Goal: Check status: Check status

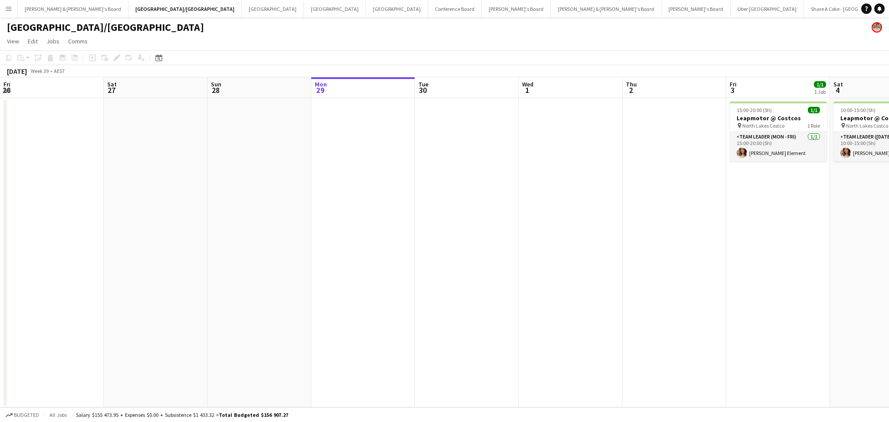
scroll to position [0, 207]
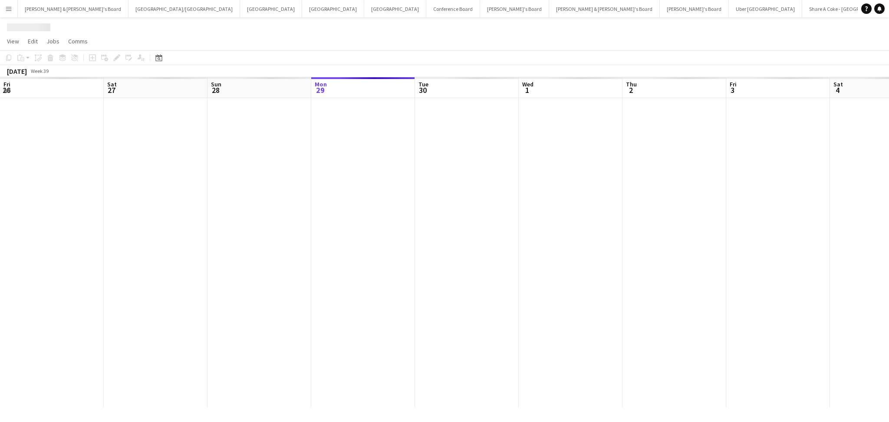
scroll to position [0, 207]
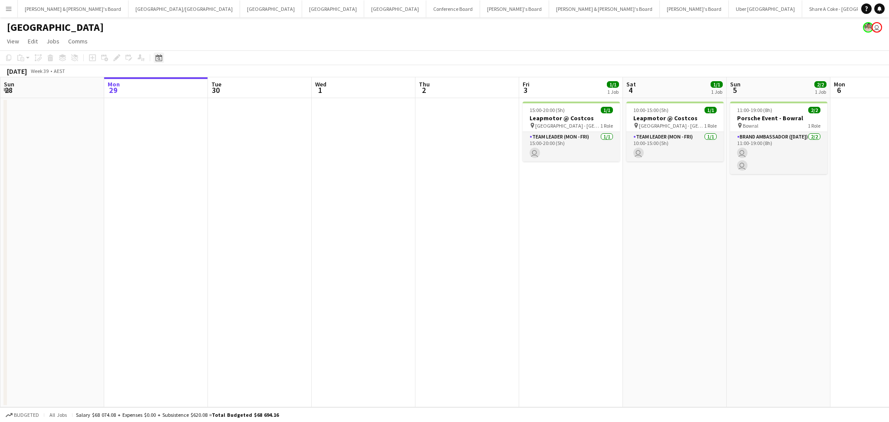
click at [155, 61] on icon "Date picker" at bounding box center [158, 57] width 7 height 7
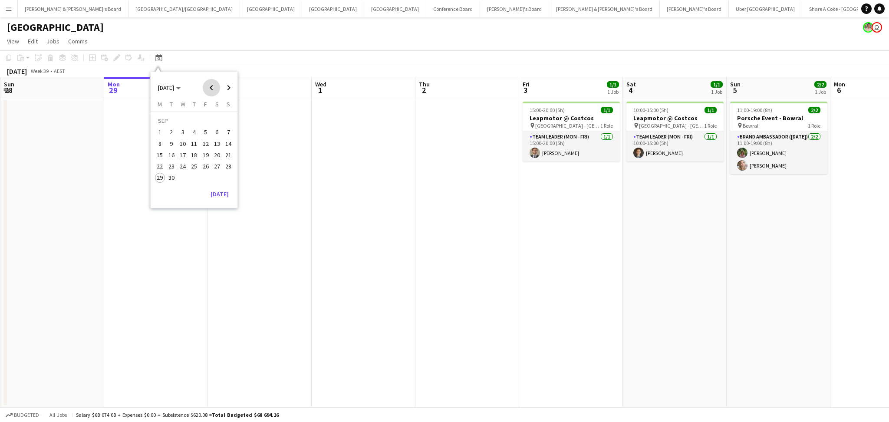
click at [211, 86] on span "Previous month" at bounding box center [211, 87] width 17 height 17
click at [174, 159] on span "19" at bounding box center [171, 157] width 10 height 10
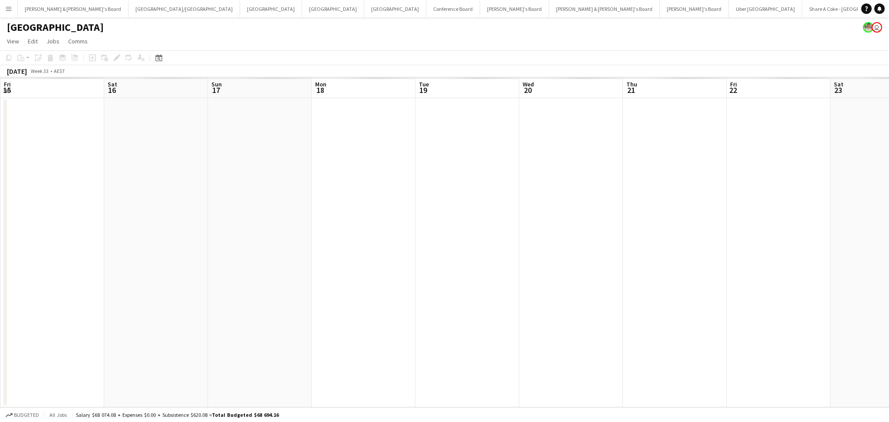
scroll to position [0, 299]
click at [386, 235] on app-date-cell at bounding box center [376, 252] width 104 height 309
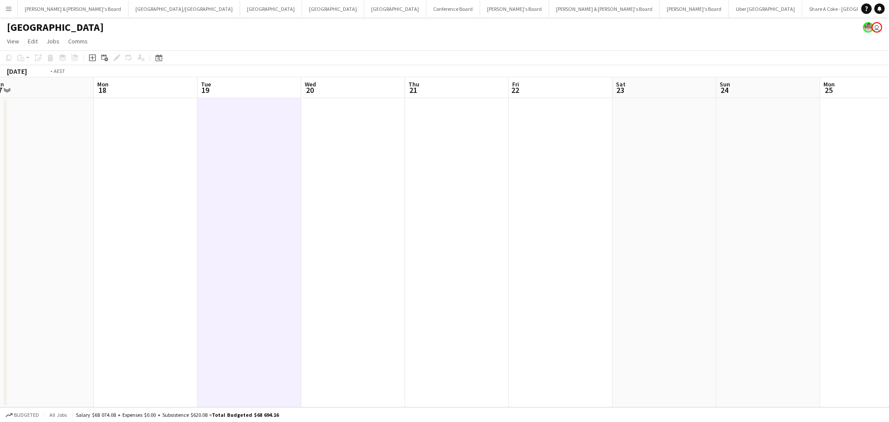
drag, startPoint x: 629, startPoint y: 264, endPoint x: 214, endPoint y: 255, distance: 415.5
click at [214, 255] on app-calendar-viewport "Wed 13 Thu 14 Fri 15 Sat 16 Sun 17 Mon 18 Tue 19 Wed 20 Thu 21 Fri 22 Sat 23 Su…" at bounding box center [444, 242] width 889 height 330
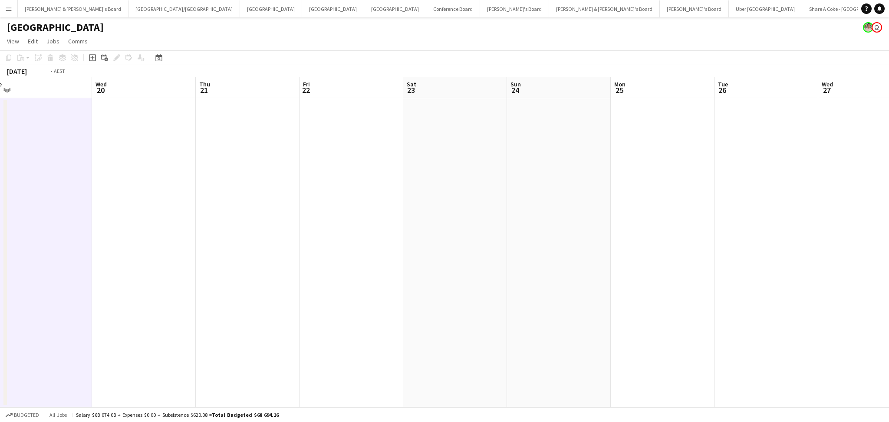
drag, startPoint x: 165, startPoint y: 240, endPoint x: 557, endPoint y: 245, distance: 392.0
click at [557, 245] on app-calendar-viewport "Sun 17 Mon 18 Tue 19 Wed 20 Thu 21 Fri 22 Sat 23 Sun 24 Mon 25 Tue 26 Wed 27 Th…" at bounding box center [444, 242] width 889 height 330
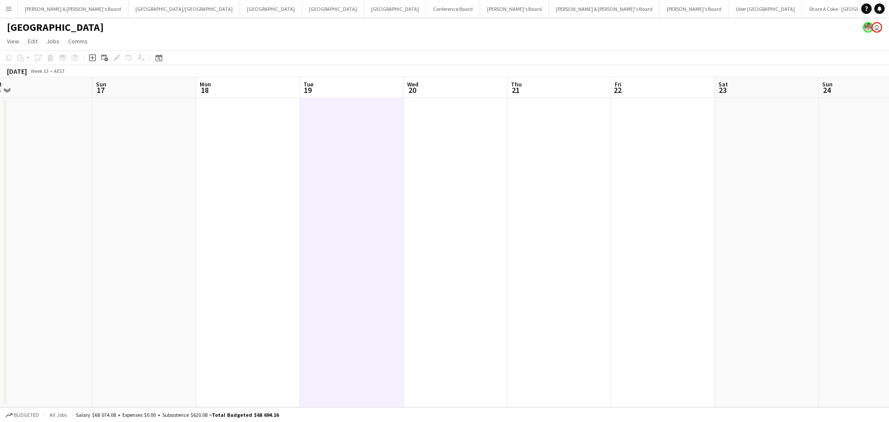
click at [336, 245] on app-date-cell at bounding box center [352, 252] width 104 height 309
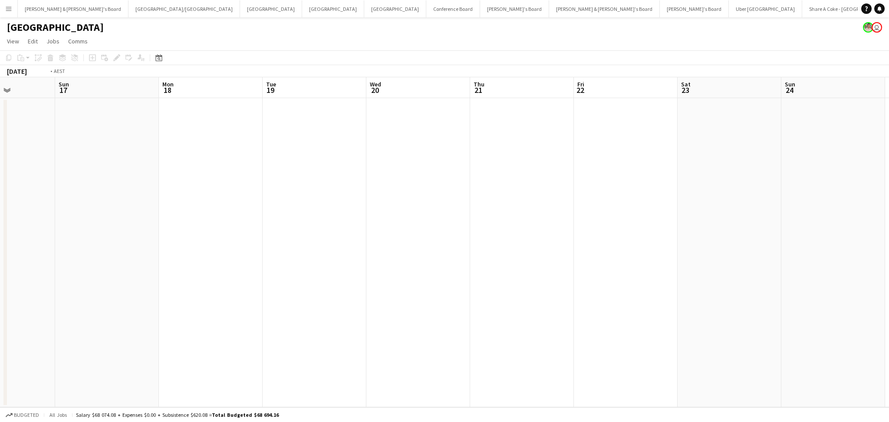
drag, startPoint x: 685, startPoint y: 272, endPoint x: 178, endPoint y: 223, distance: 510.3
click at [178, 223] on app-calendar-viewport "Thu 14 Fri 15 Sat 16 Sun 17 Mon 18 Tue 19 Wed 20 Thu 21 Fri 22 Sat 23 Sun 24 Mo…" at bounding box center [444, 242] width 889 height 330
drag, startPoint x: 431, startPoint y: 243, endPoint x: 168, endPoint y: 148, distance: 279.6
click at [125, 165] on app-calendar-viewport "Tue 19 Wed 20 Thu 21 Fri 22 Sat 23 Sun 24 Mon 25 Tue 26 Wed 27 Thu 28 Fri 29 Sa…" at bounding box center [444, 242] width 889 height 330
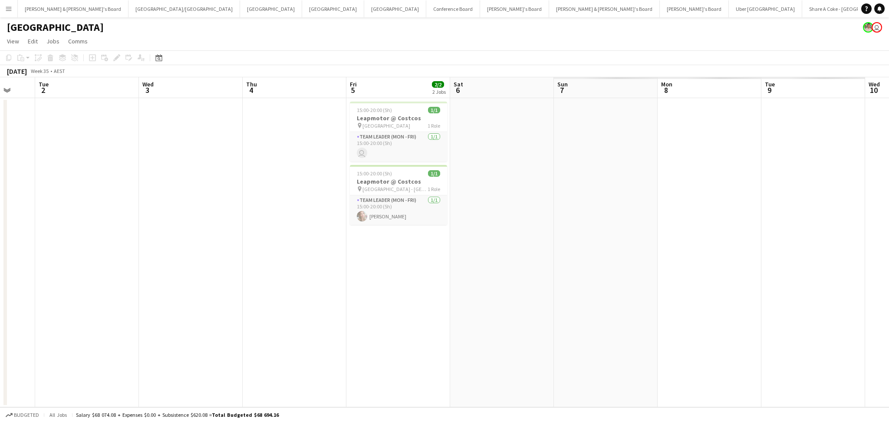
drag, startPoint x: 620, startPoint y: 177, endPoint x: 120, endPoint y: 153, distance: 500.6
click at [120, 153] on app-calendar-viewport "Fri 29 Sat 30 Sun 31 Mon 1 Tue 2 Wed 3 Thu 4 Fri 5 2/2 2 Jobs Sat 6 Sun 7 Mon 8…" at bounding box center [444, 242] width 889 height 330
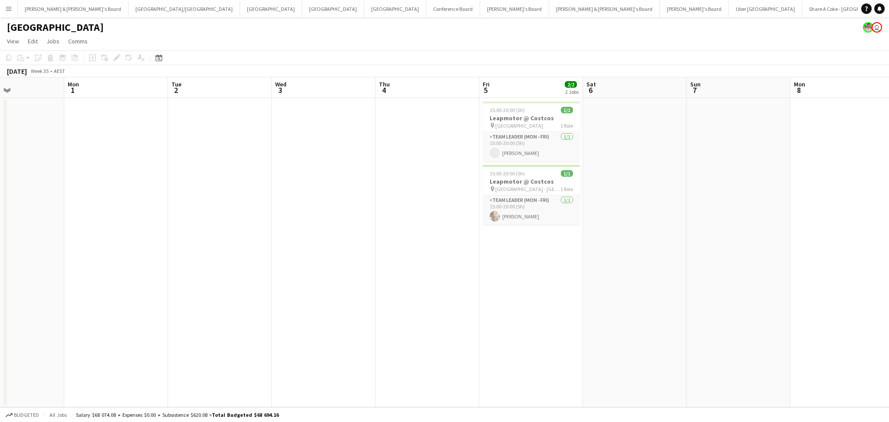
scroll to position [0, 263]
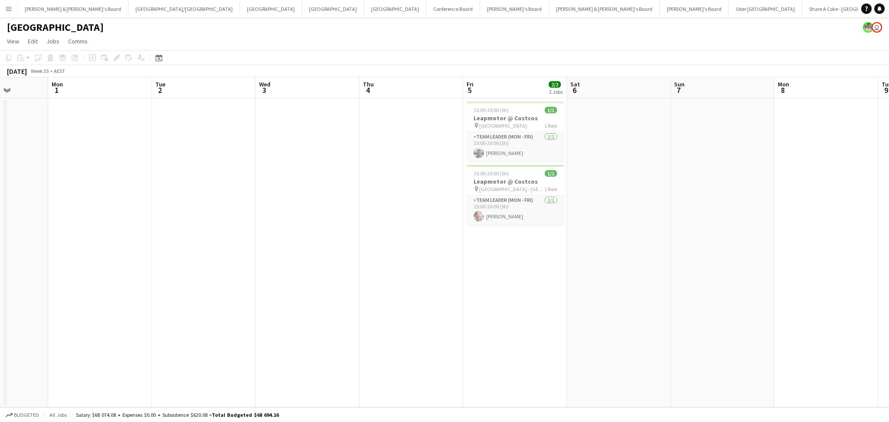
drag, startPoint x: 613, startPoint y: 225, endPoint x: 563, endPoint y: 233, distance: 50.1
click at [566, 234] on app-calendar-viewport "Fri 29 Sat 30 Sun 31 Mon 1 Tue 2 Wed 3 Thu 4 Fri 5 2/2 2 Jobs Sat 6 Sun 7 Mon 8…" at bounding box center [444, 242] width 889 height 330
